Goal: Check status: Check status

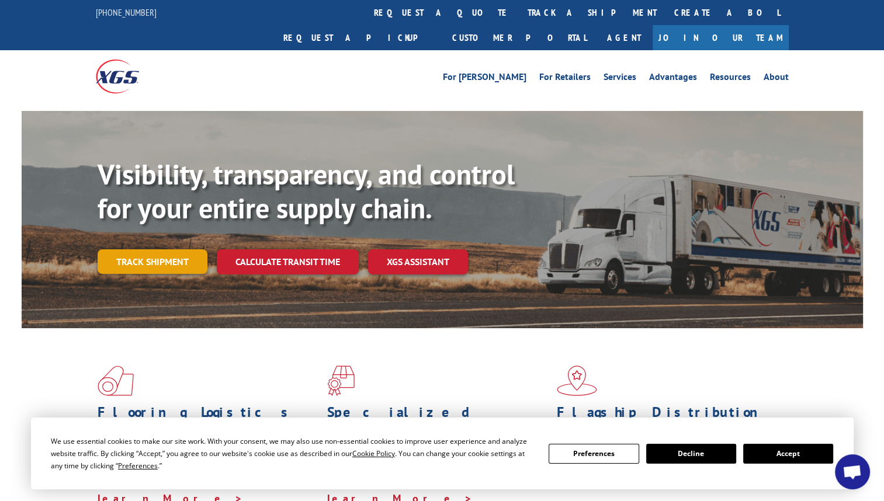
click at [155, 249] on link "Track shipment" at bounding box center [153, 261] width 110 height 25
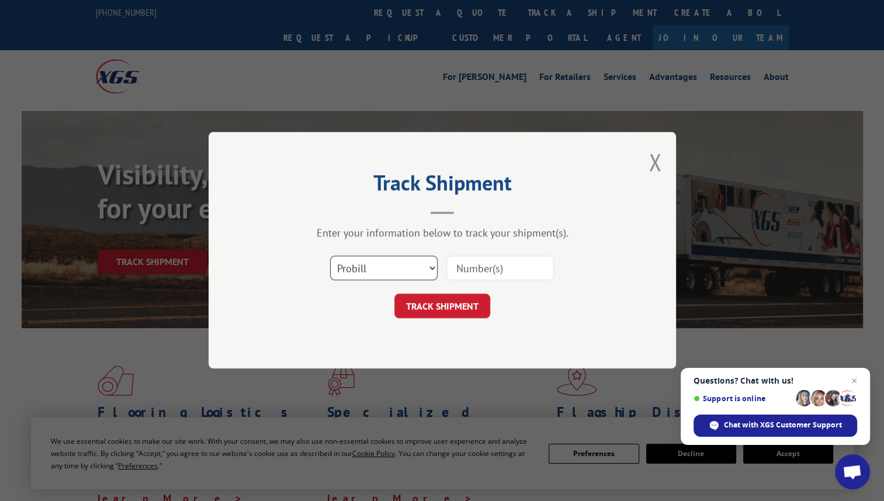
click at [431, 270] on select "Select category... Probill BOL PO" at bounding box center [383, 268] width 107 height 25
select select "bol"
click at [330, 256] on select "Select category... Probill BOL PO" at bounding box center [383, 268] width 107 height 25
click at [521, 267] on input at bounding box center [499, 268] width 107 height 25
type input "619543"
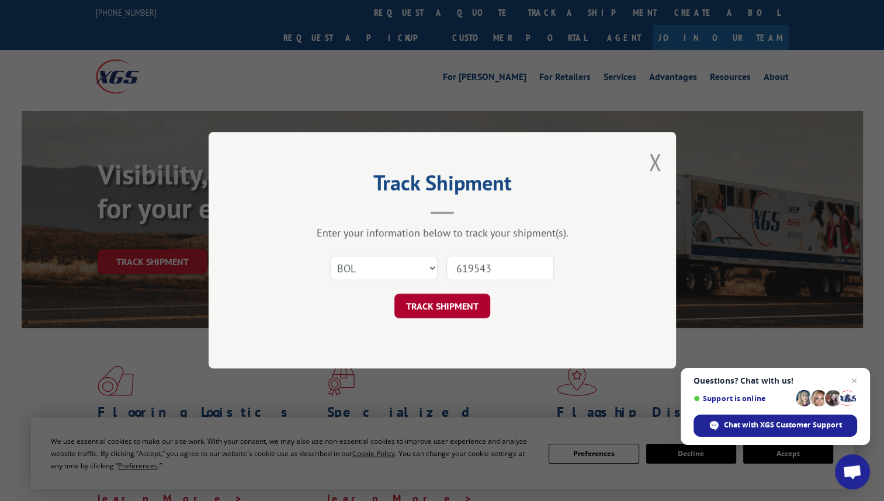
click at [439, 303] on button "TRACK SHIPMENT" at bounding box center [442, 306] width 96 height 25
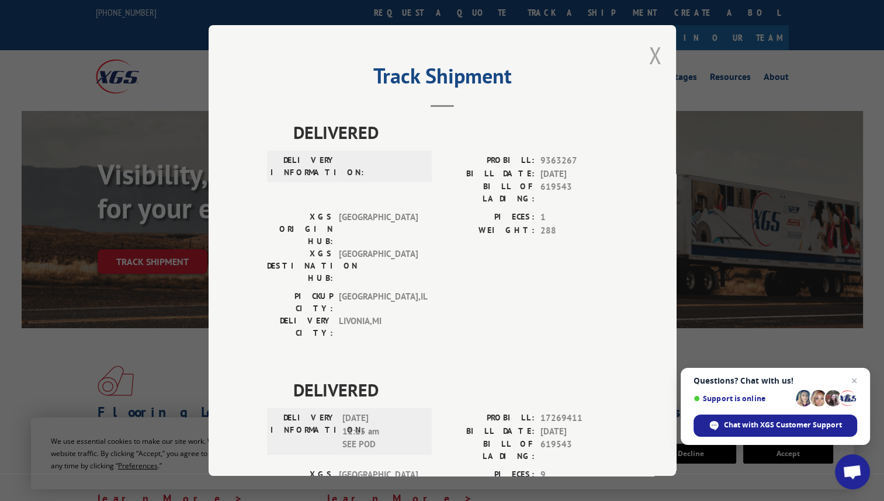
click at [648, 55] on button "Close modal" at bounding box center [654, 55] width 13 height 31
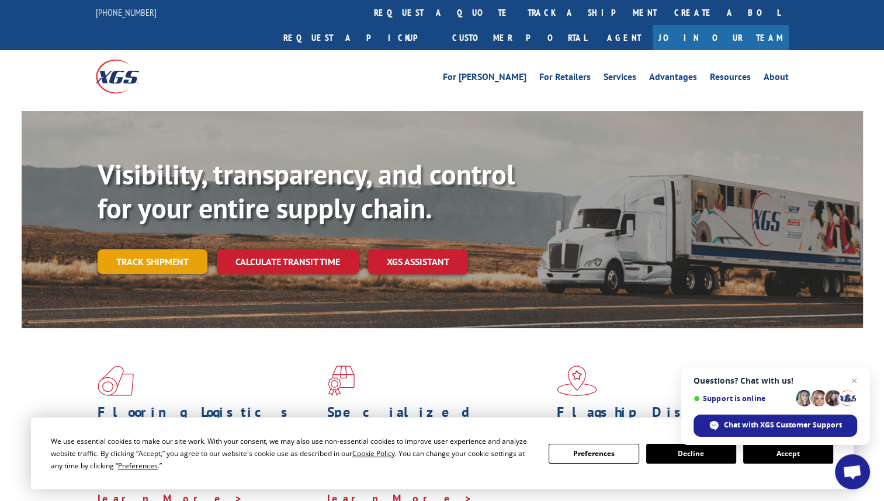
click at [157, 249] on link "Track shipment" at bounding box center [153, 261] width 110 height 25
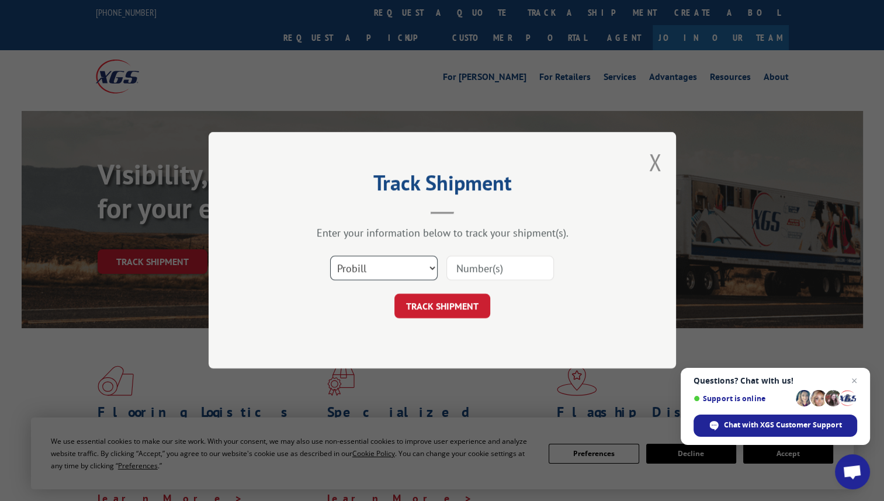
click at [432, 268] on select "Select category... Probill BOL PO" at bounding box center [383, 268] width 107 height 25
select select "bol"
click at [330, 256] on select "Select category... Probill BOL PO" at bounding box center [383, 268] width 107 height 25
click at [517, 272] on input at bounding box center [499, 268] width 107 height 25
type input "619543"
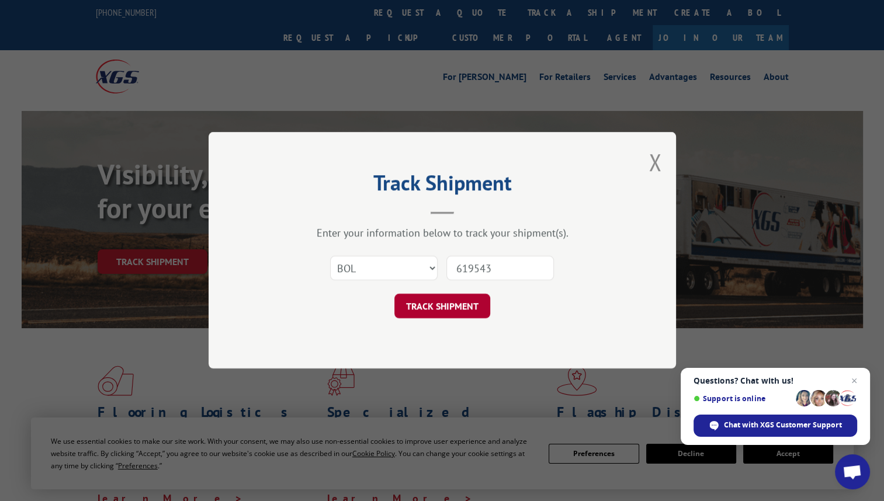
click at [445, 305] on button "TRACK SHIPMENT" at bounding box center [442, 306] width 96 height 25
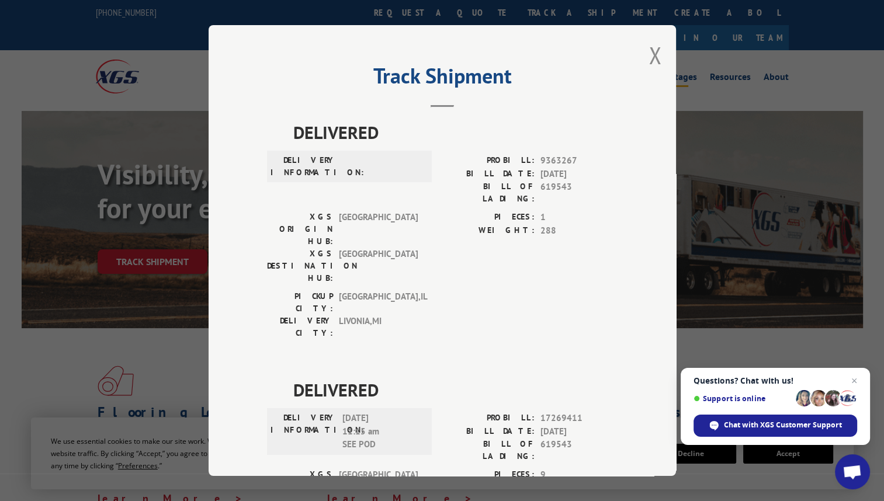
click at [648, 55] on button "Close modal" at bounding box center [654, 55] width 13 height 31
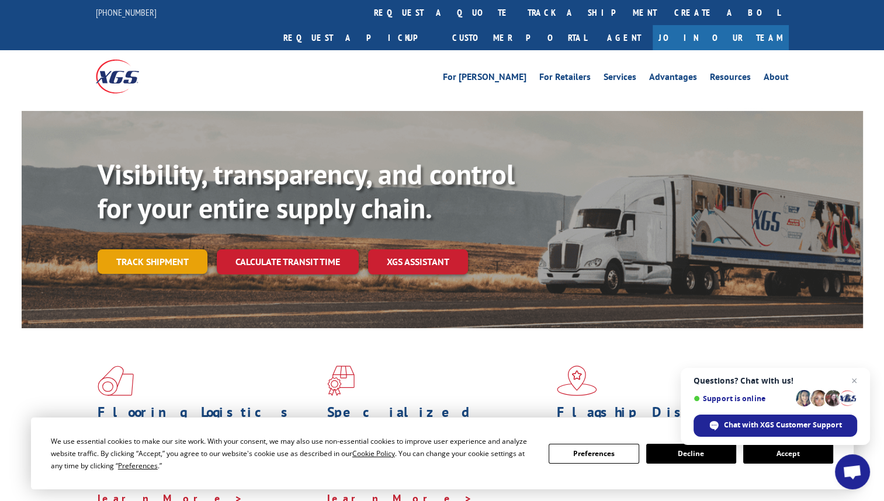
click at [152, 249] on link "Track shipment" at bounding box center [153, 261] width 110 height 25
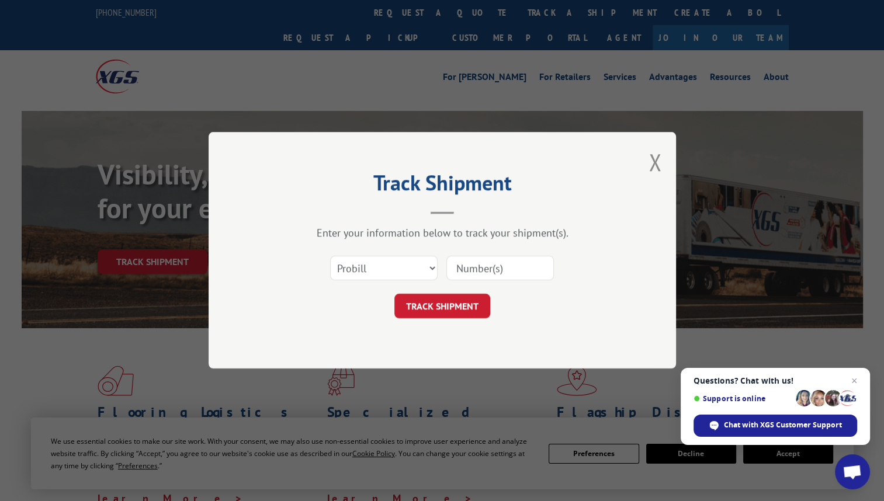
click at [485, 265] on input at bounding box center [499, 268] width 107 height 25
type input "619543"
click at [437, 311] on button "TRACK SHIPMENT" at bounding box center [442, 306] width 96 height 25
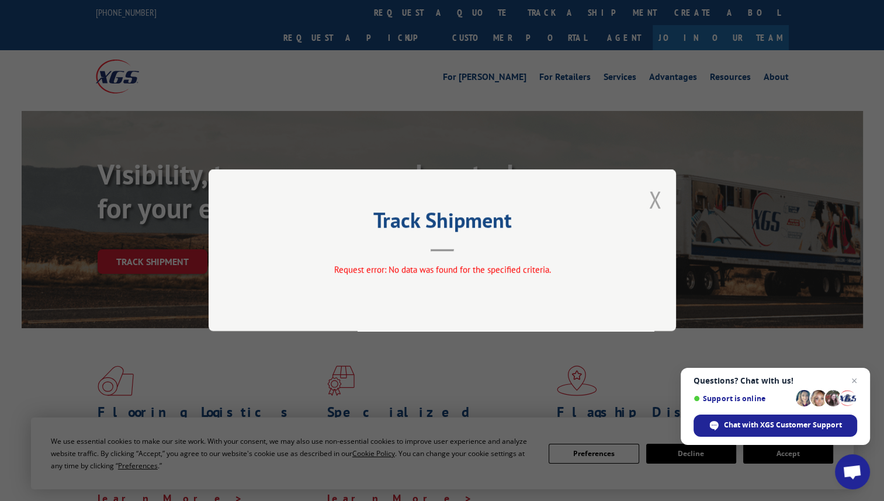
click at [657, 202] on button "Close modal" at bounding box center [654, 199] width 13 height 31
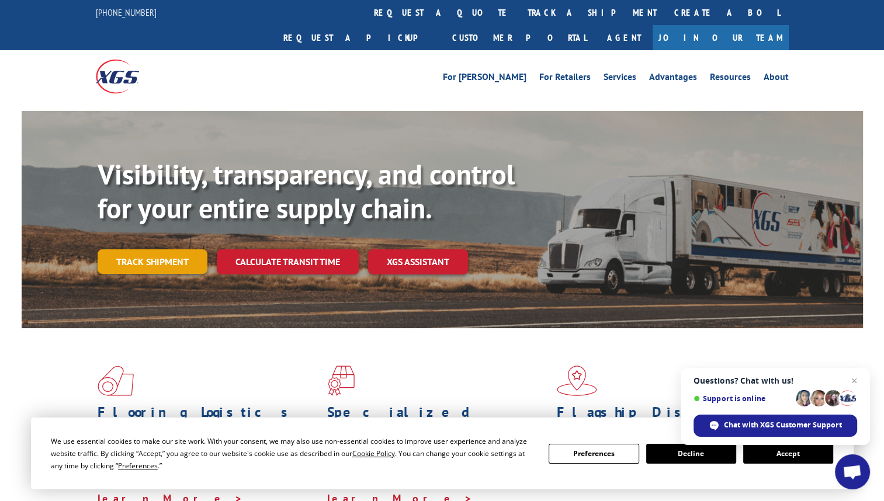
click at [150, 249] on link "Track shipment" at bounding box center [153, 261] width 110 height 25
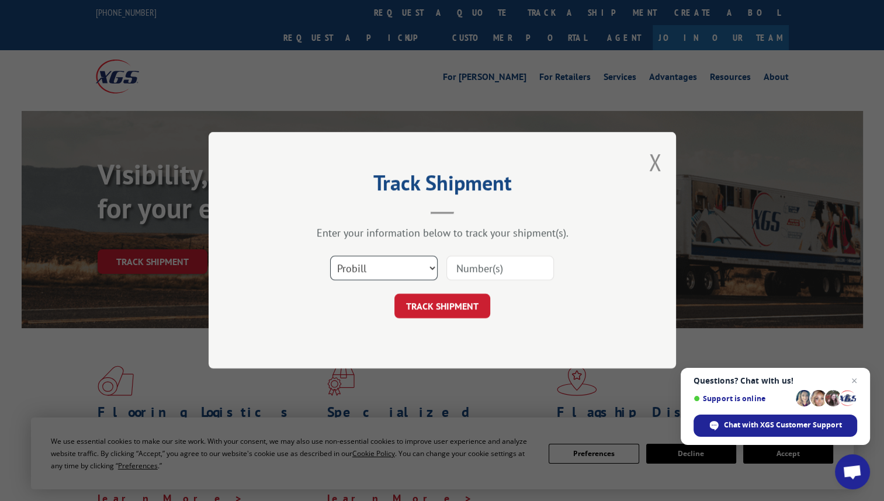
click at [432, 267] on select "Select category... Probill BOL PO" at bounding box center [383, 268] width 107 height 25
select select "bol"
click at [330, 256] on select "Select category... Probill BOL PO" at bounding box center [383, 268] width 107 height 25
click at [494, 259] on input at bounding box center [499, 268] width 107 height 25
type input "619534"
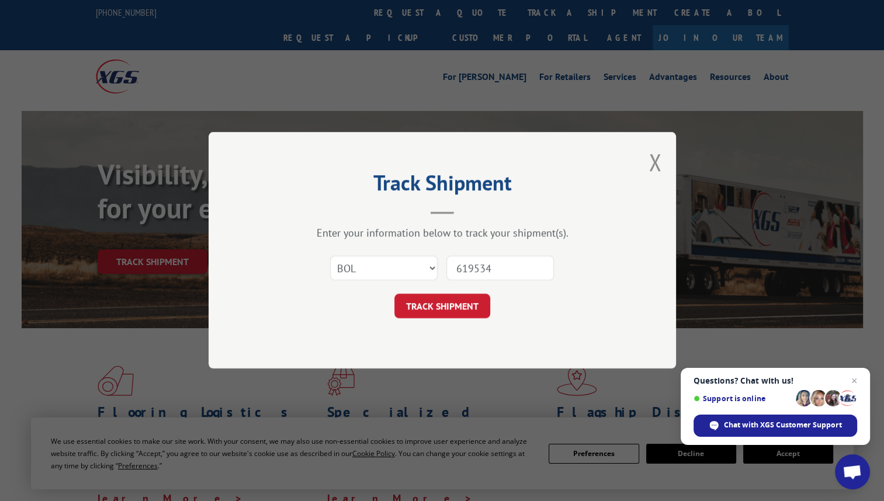
drag, startPoint x: 430, startPoint y: 307, endPoint x: 507, endPoint y: 296, distance: 78.0
click at [431, 307] on button "TRACK SHIPMENT" at bounding box center [442, 306] width 96 height 25
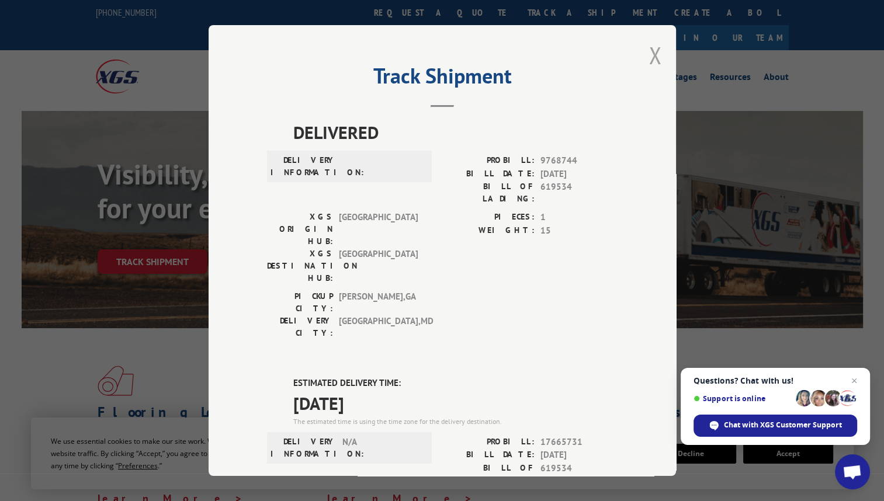
click at [650, 57] on button "Close modal" at bounding box center [654, 55] width 13 height 31
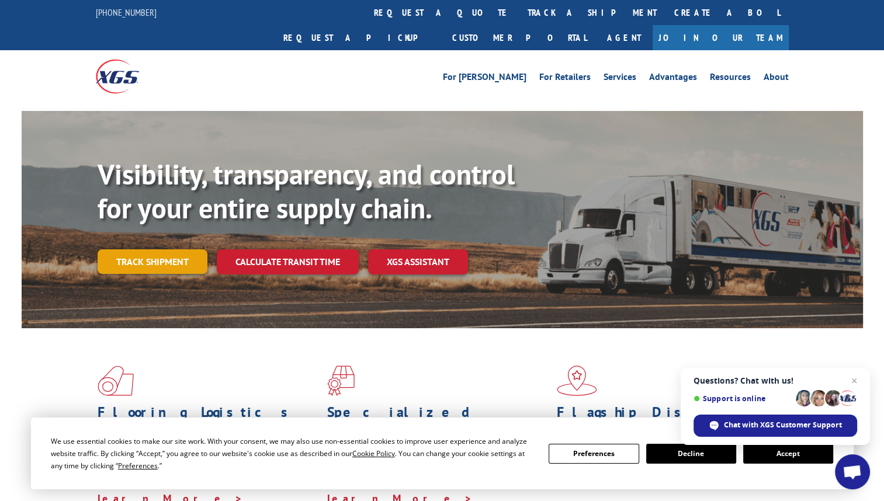
click at [152, 249] on link "Track shipment" at bounding box center [153, 261] width 110 height 25
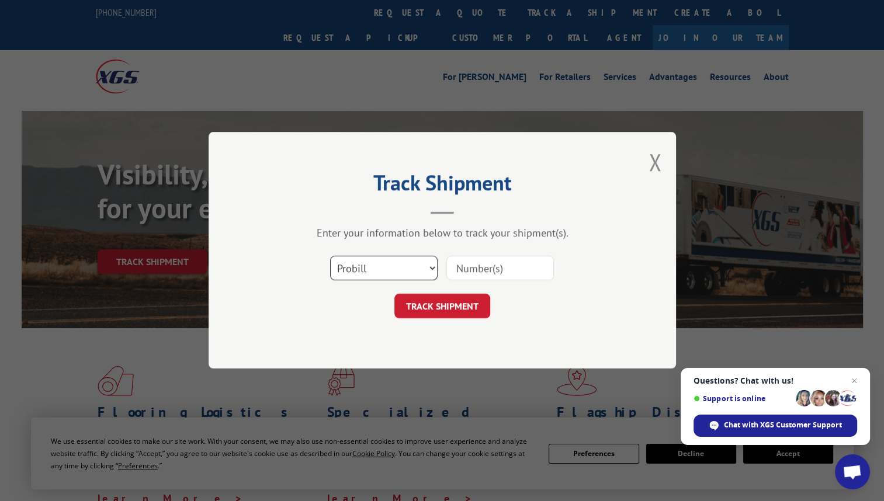
click at [432, 269] on select "Select category... Probill BOL PO" at bounding box center [383, 268] width 107 height 25
select select "bol"
click at [330, 256] on select "Select category... Probill BOL PO" at bounding box center [383, 268] width 107 height 25
click at [526, 272] on input at bounding box center [499, 268] width 107 height 25
type input "619534"
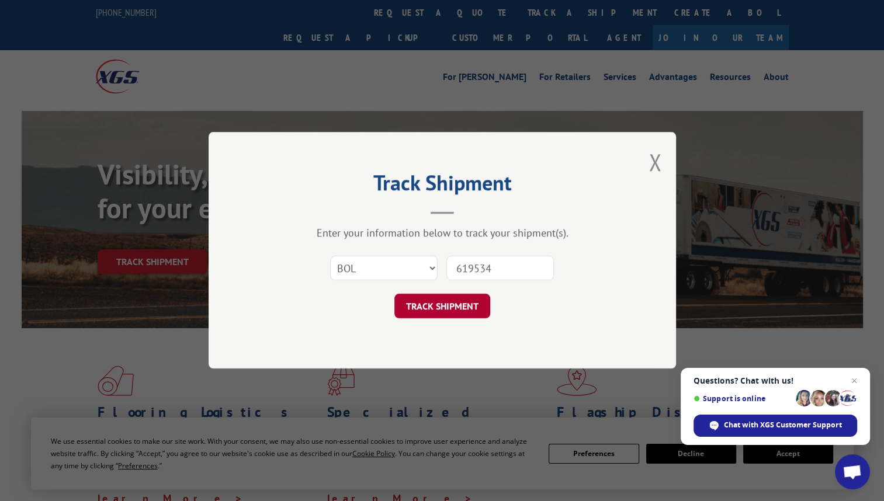
click at [426, 300] on button "TRACK SHIPMENT" at bounding box center [442, 306] width 96 height 25
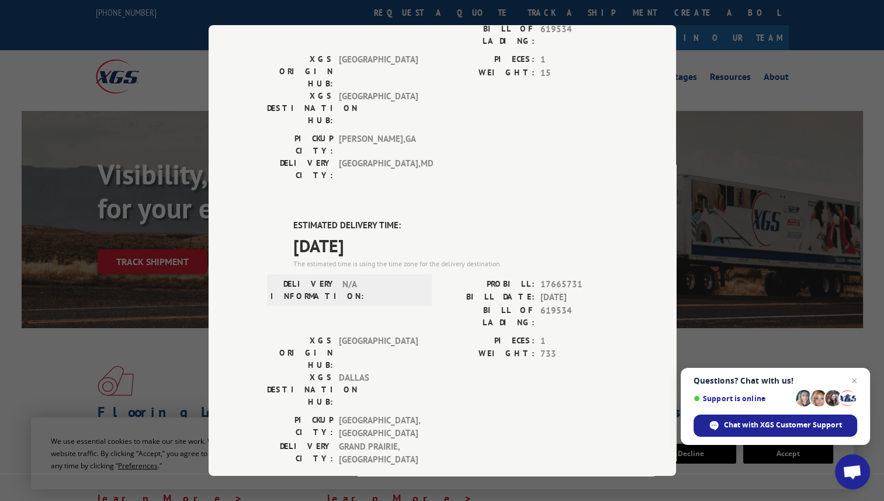
scroll to position [175, 0]
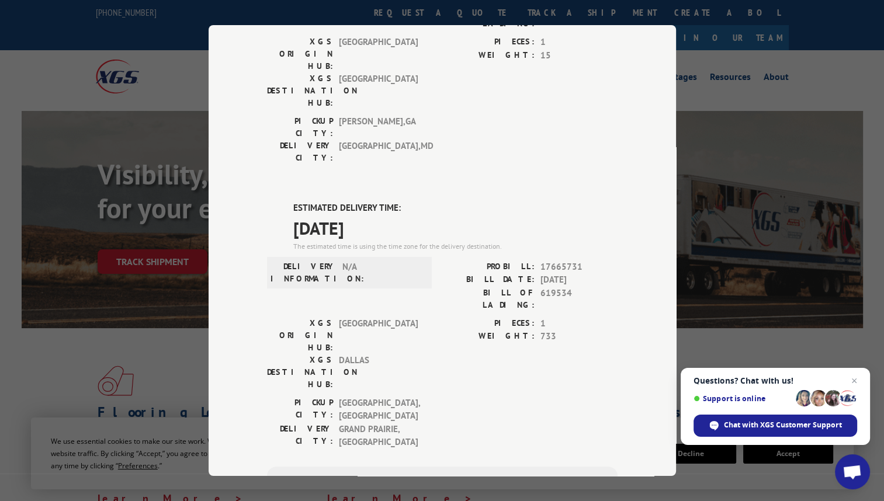
click at [616, 174] on div "Track Shipment DELIVERED DELIVERY INFORMATION: PROBILL: 9768744 BILL DATE: [DAT…" at bounding box center [442, 250] width 467 height 451
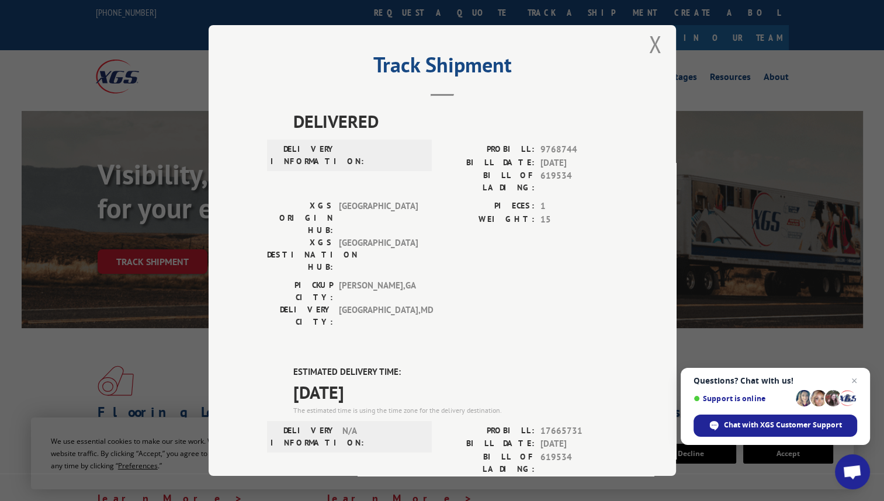
scroll to position [0, 0]
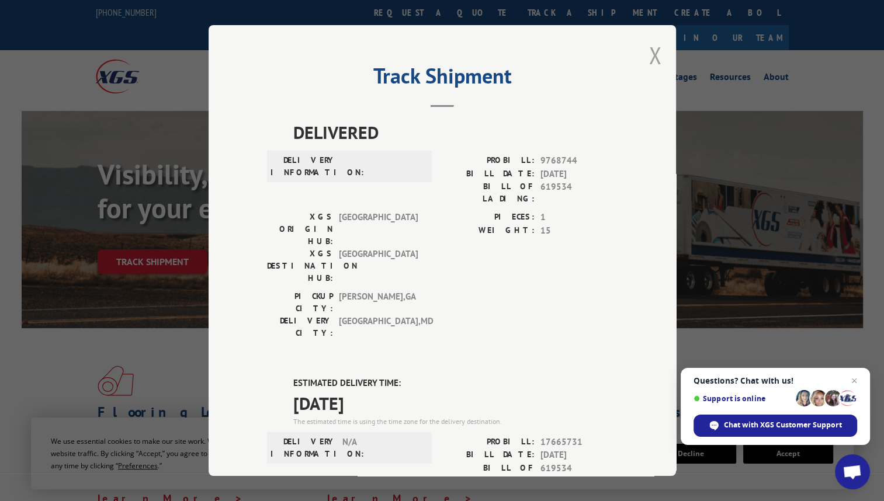
click at [652, 54] on button "Close modal" at bounding box center [654, 55] width 13 height 31
